Goal: Task Accomplishment & Management: Use online tool/utility

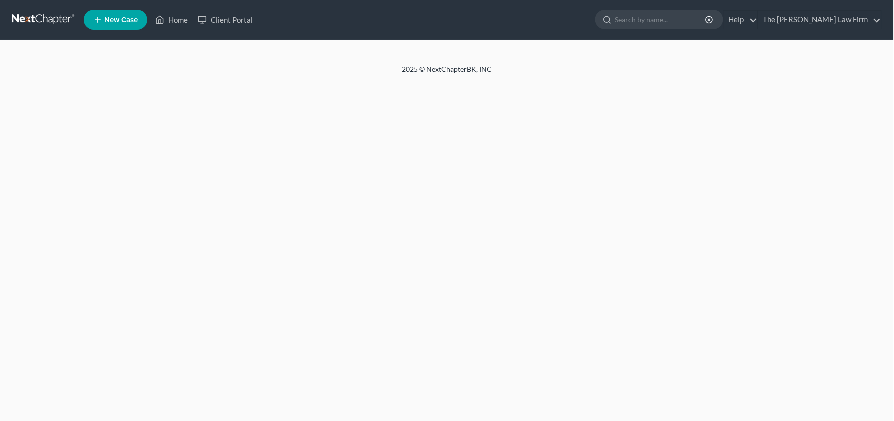
select select "4"
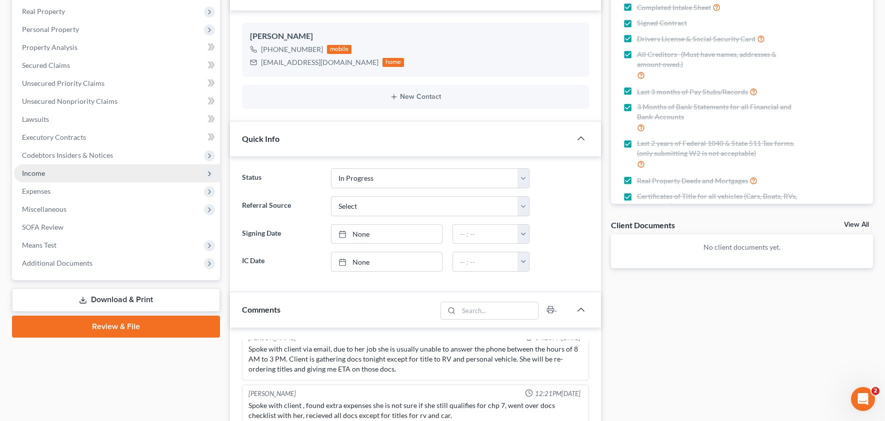
scroll to position [158, 0]
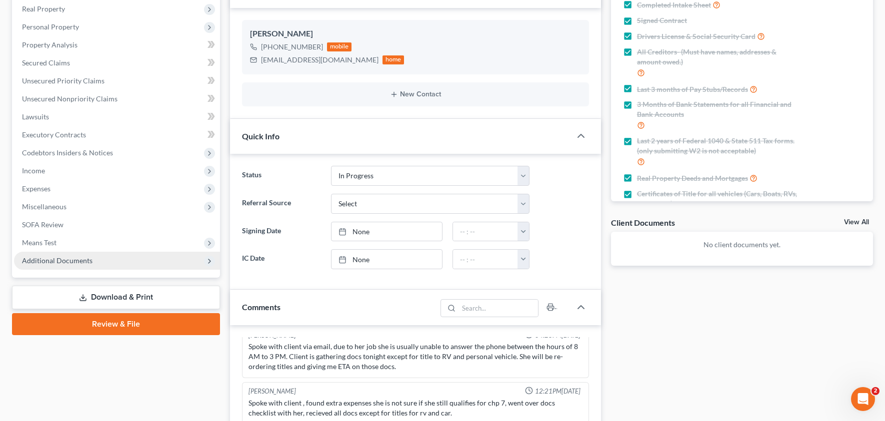
click at [60, 263] on span "Additional Documents" at bounding box center [57, 260] width 70 height 8
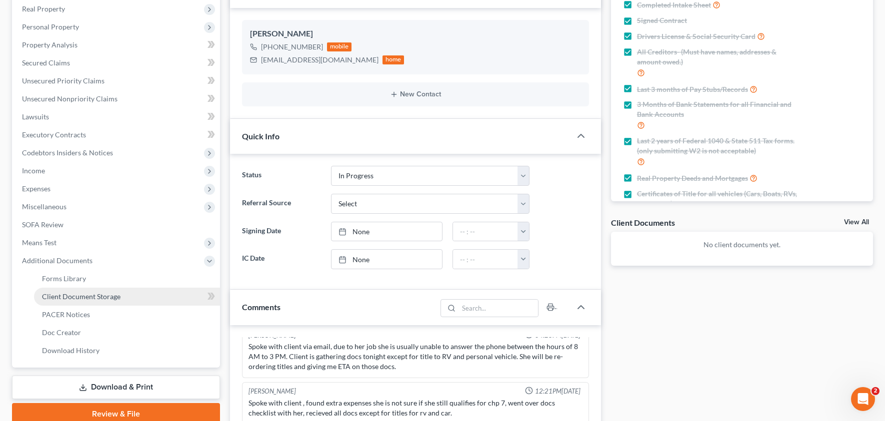
click at [64, 294] on span "Client Document Storage" at bounding box center [81, 296] width 78 height 8
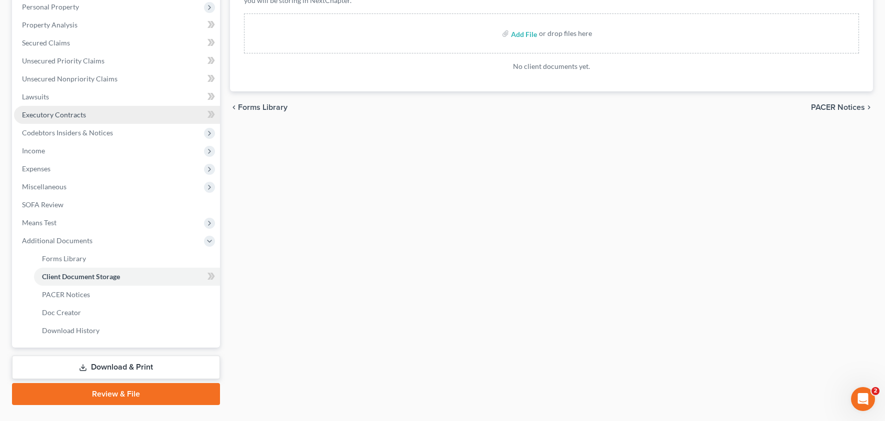
scroll to position [198, 0]
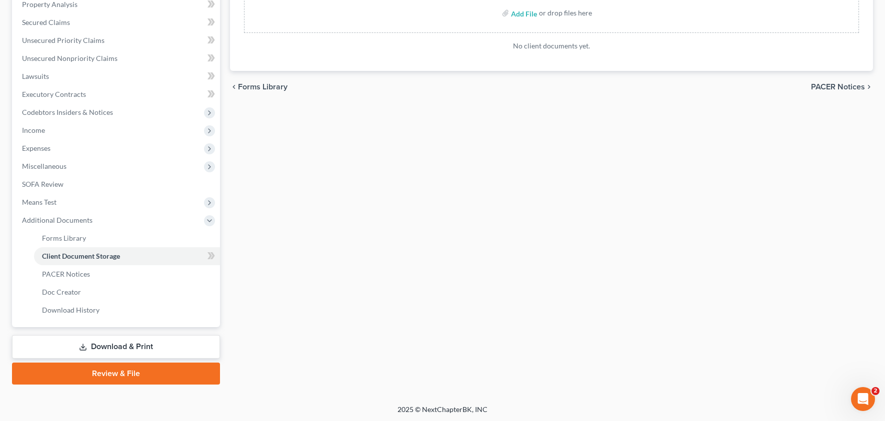
click at [131, 372] on link "Review & File" at bounding box center [116, 374] width 208 height 22
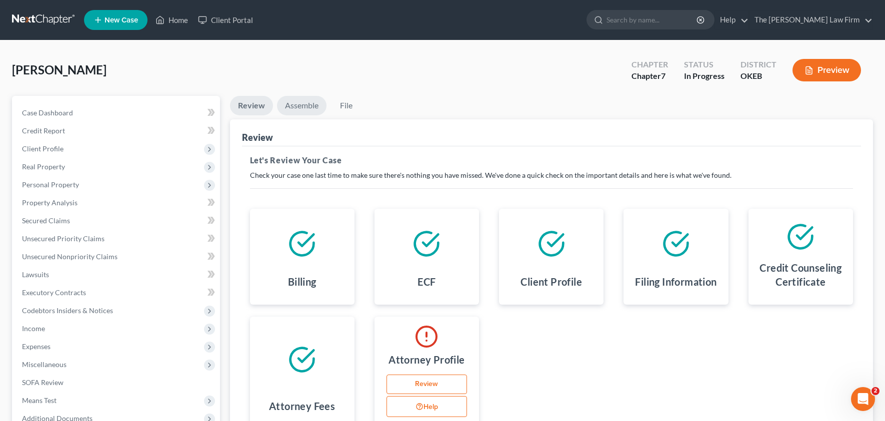
click at [291, 107] on link "Assemble" at bounding box center [301, 105] width 49 height 19
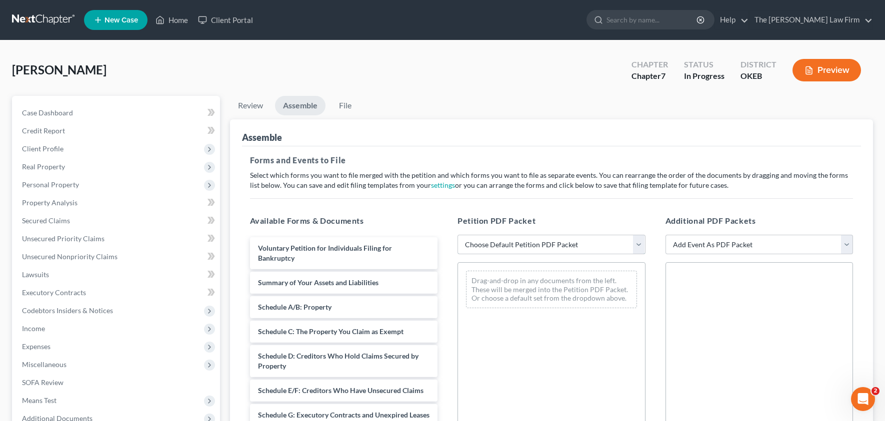
click at [520, 245] on select "Choose Default Petition PDF Packet Complete Bankruptcy Petition (all forms and …" at bounding box center [551, 245] width 188 height 20
select select "0"
click at [457, 235] on select "Choose Default Petition PDF Packet Complete Bankruptcy Petition (all forms and …" at bounding box center [551, 245] width 188 height 20
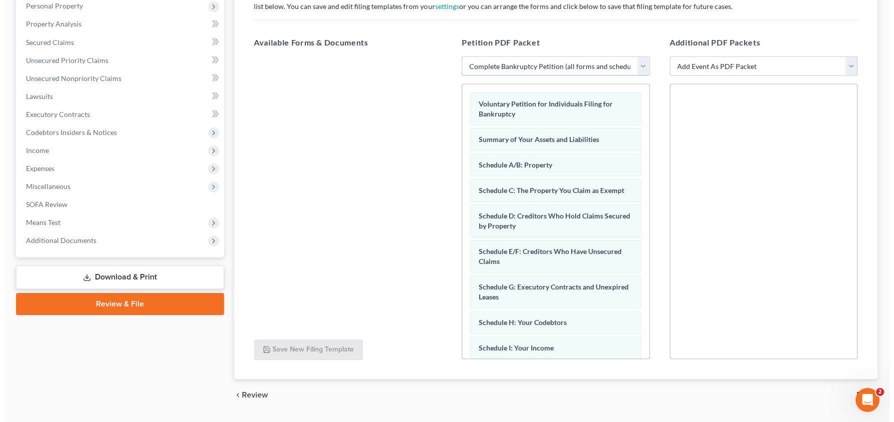
scroll to position [176, 0]
